Goal: Navigation & Orientation: Find specific page/section

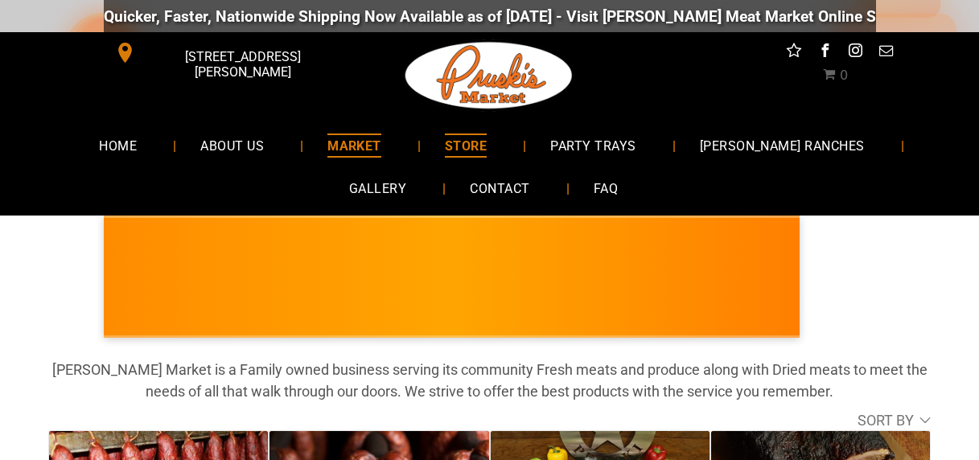
click at [327, 142] on span "MARKET" at bounding box center [354, 145] width 54 height 23
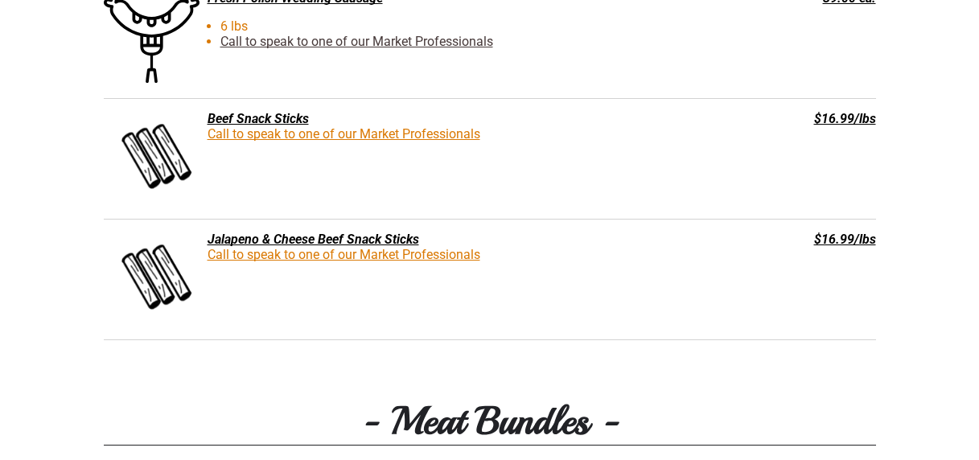
scroll to position [3167, 0]
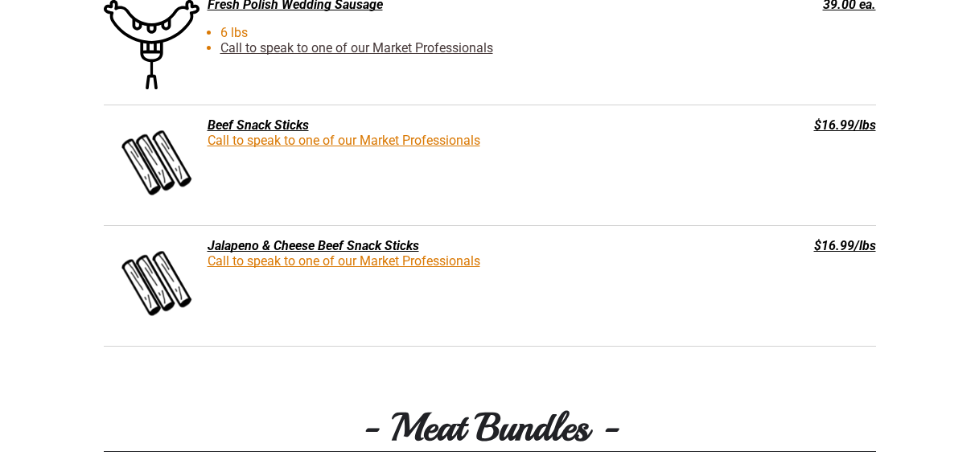
click at [272, 126] on div "Beef Snack Sticks" at bounding box center [409, 124] width 610 height 15
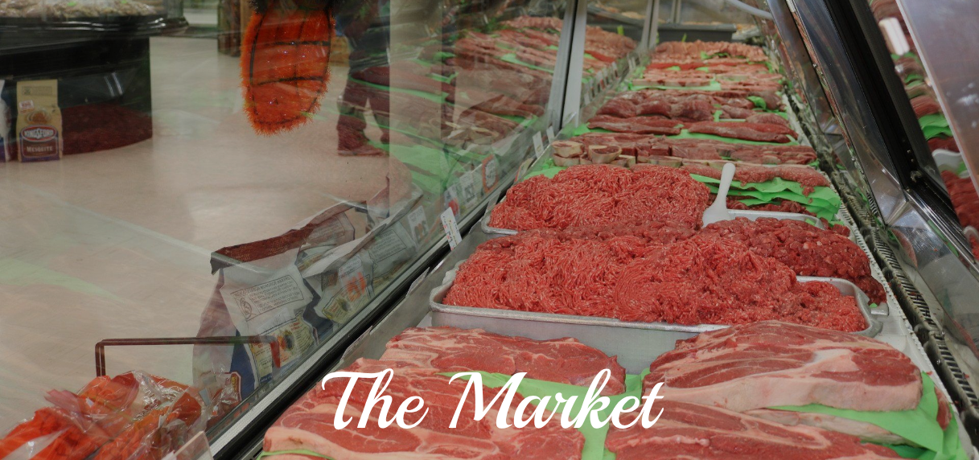
scroll to position [0, 0]
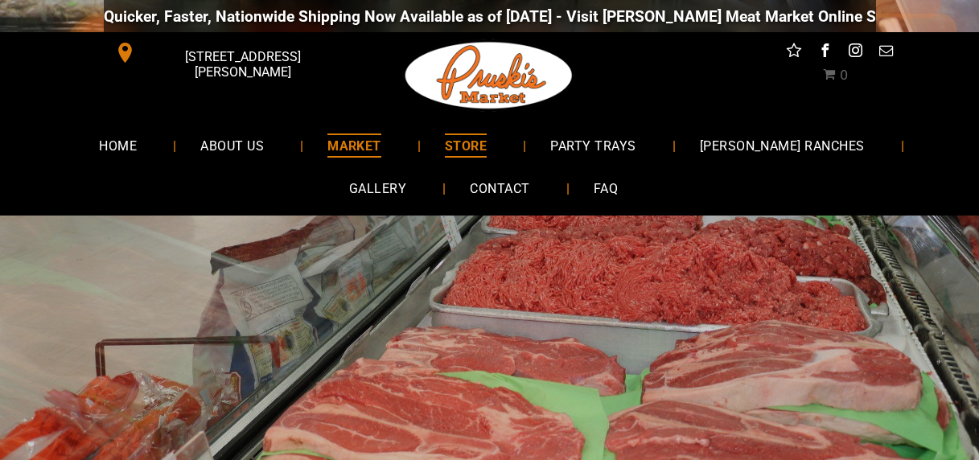
click at [448, 141] on span "STORE" at bounding box center [466, 145] width 42 height 23
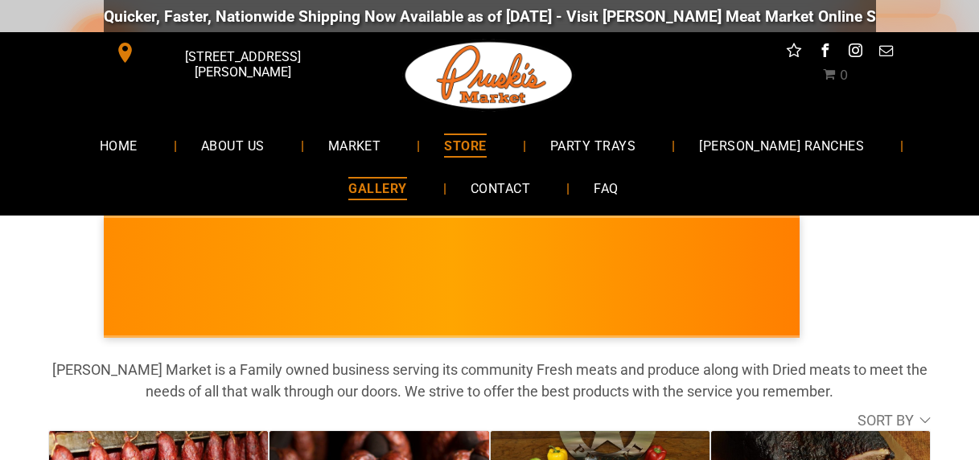
click at [406, 177] on span "GALLERY" at bounding box center [377, 188] width 58 height 23
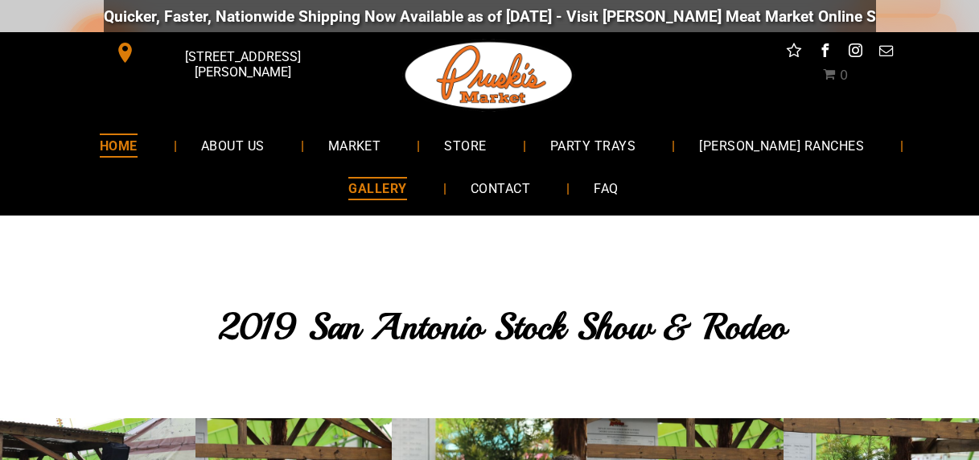
click at [100, 141] on span "HOME" at bounding box center [119, 145] width 38 height 23
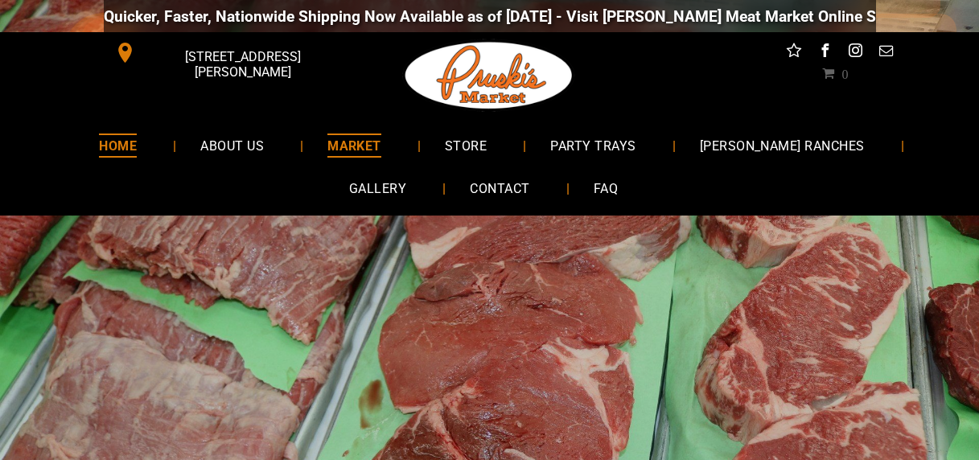
click at [332, 142] on span "MARKET" at bounding box center [354, 145] width 54 height 23
